Goal: Task Accomplishment & Management: Complete application form

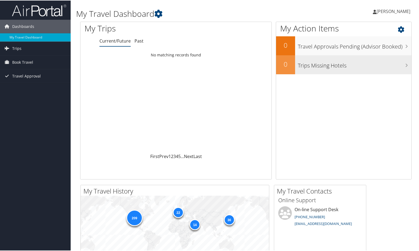
click at [291, 61] on h2 "0" at bounding box center [285, 63] width 19 height 9
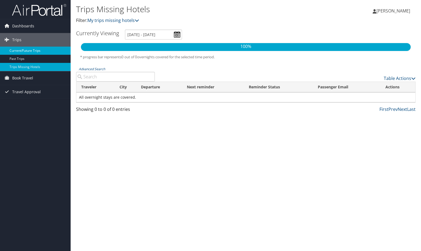
click at [38, 50] on link "Current/Future Trips" at bounding box center [35, 51] width 71 height 8
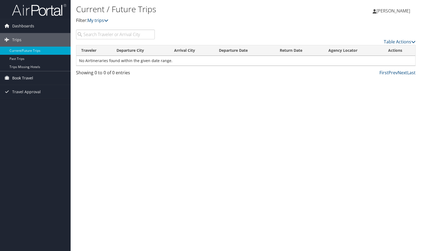
click at [31, 77] on span "Book Travel" at bounding box center [22, 78] width 21 height 14
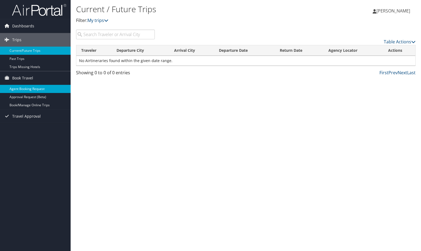
click at [42, 88] on link "Agent Booking Request" at bounding box center [35, 89] width 71 height 8
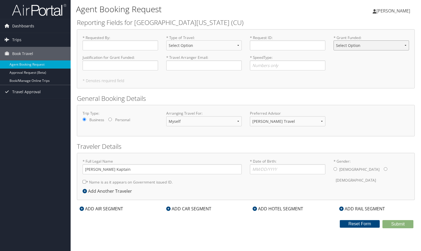
click at [358, 46] on select "Select Option NO YES" at bounding box center [370, 45] width 75 height 10
click at [333, 40] on select "Select Option NO YES" at bounding box center [370, 45] width 75 height 10
click at [344, 81] on h5 "* Denotes required field" at bounding box center [246, 81] width 326 height 4
click at [37, 167] on div "Dashboards My Travel Dashboard Trips Current/Future Trips Past Trips Trips Miss…" at bounding box center [210, 125] width 421 height 251
